Goal: Task Accomplishment & Management: Use online tool/utility

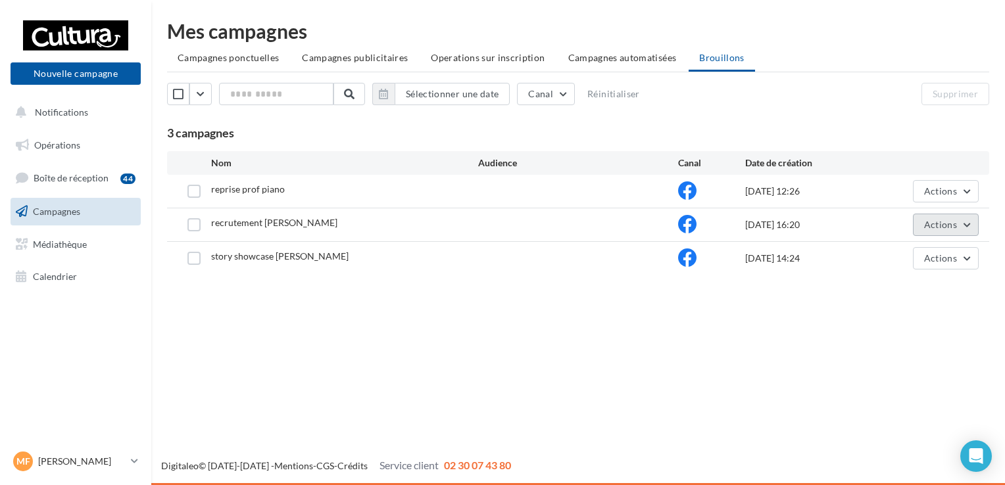
click at [944, 228] on span "Actions" at bounding box center [940, 224] width 33 height 11
click at [892, 253] on button "Editer" at bounding box center [913, 256] width 132 height 34
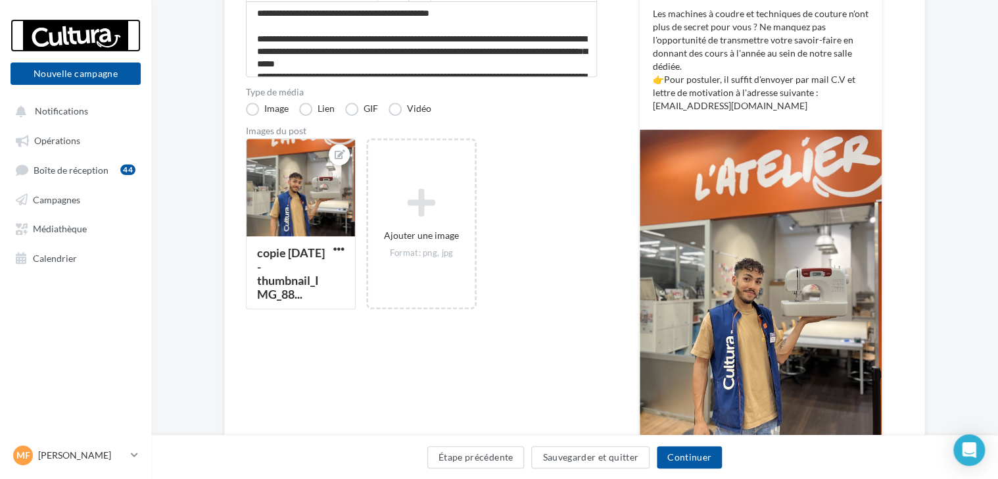
scroll to position [261, 0]
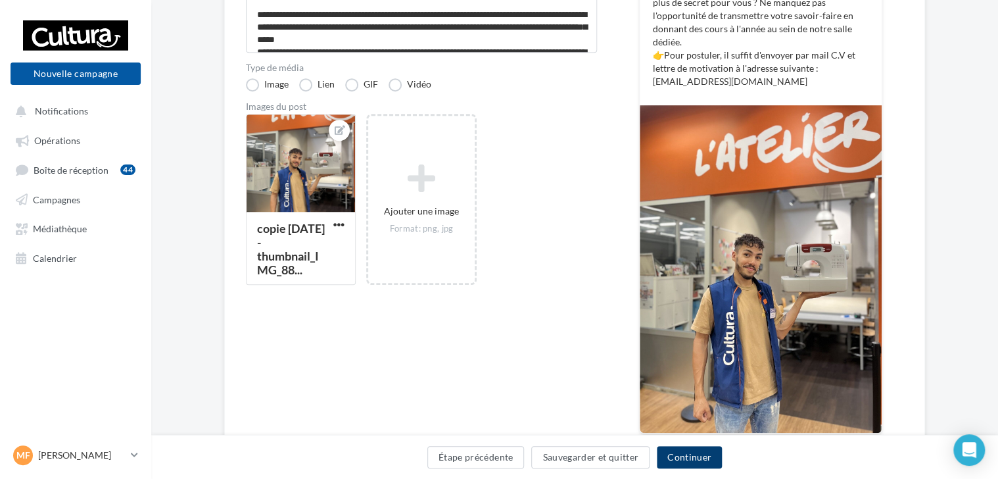
click at [684, 458] on button "Continuer" at bounding box center [689, 457] width 65 height 22
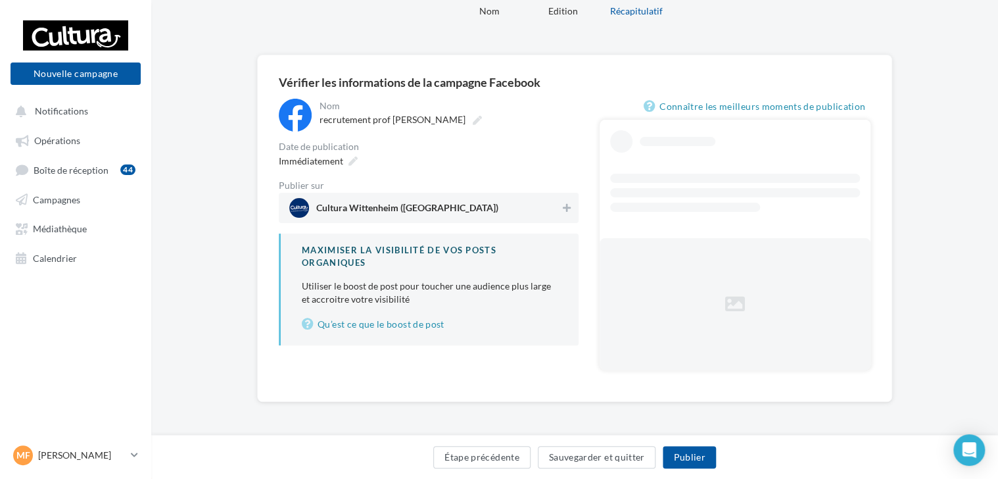
scroll to position [21, 0]
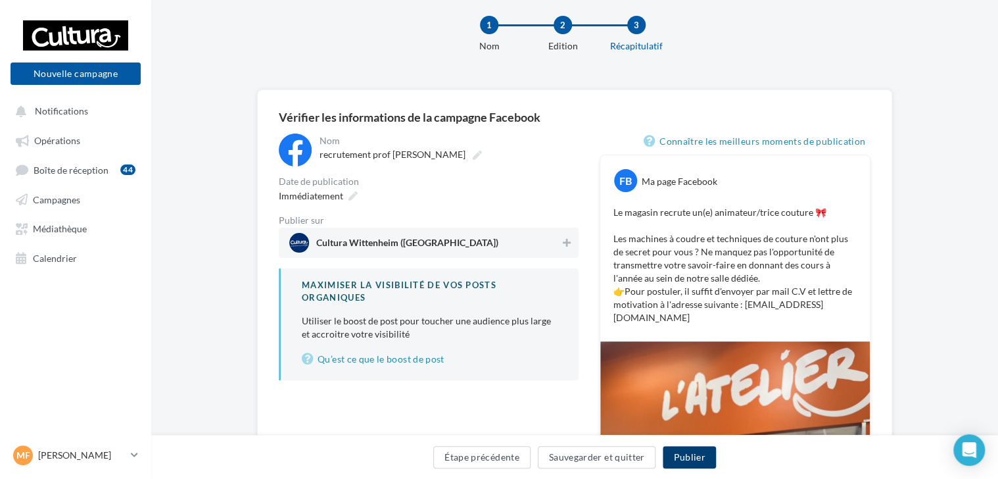
drag, startPoint x: 680, startPoint y: 483, endPoint x: 678, endPoint y: 519, distance: 36.2
click at [678, 458] on html "Nouvelle campagne Nouvelle campagne Notifications Opérations Boîte de réception…" at bounding box center [499, 218] width 998 height 479
